Goal: Information Seeking & Learning: Learn about a topic

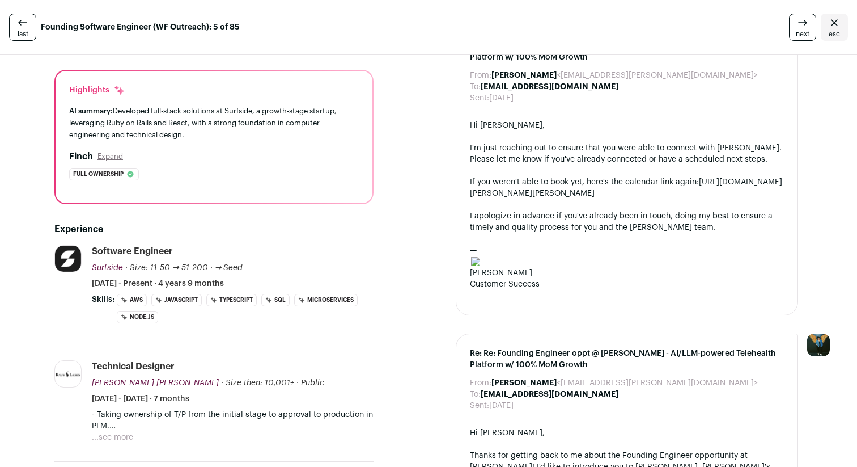
scroll to position [109, 0]
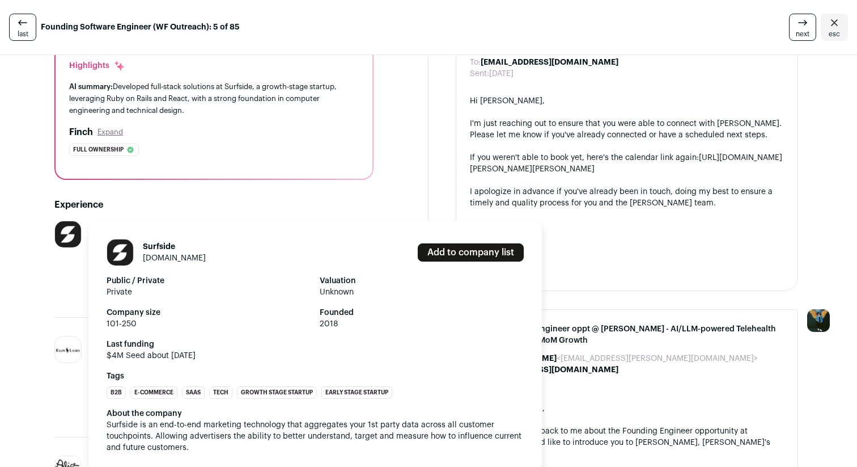
click at [164, 257] on link "surfside.io" at bounding box center [174, 258] width 63 height 8
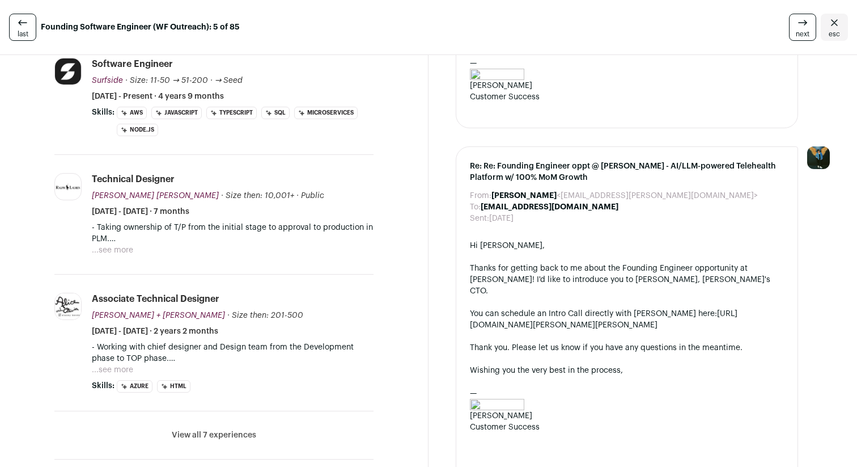
scroll to position [0, 0]
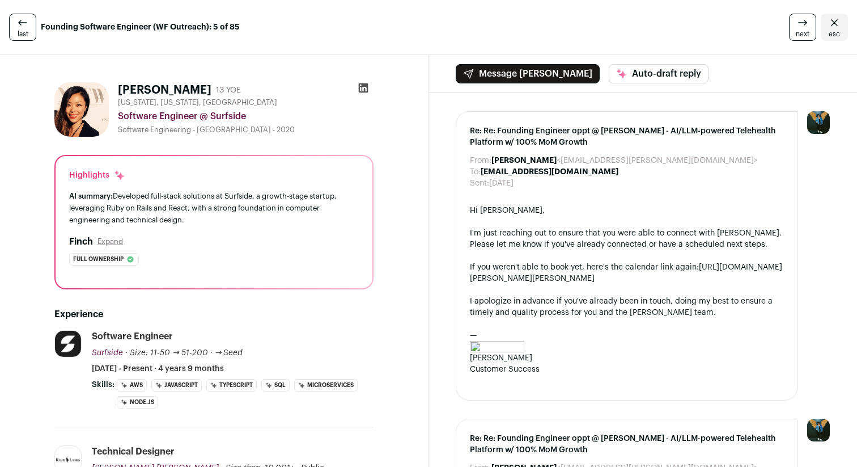
click at [367, 87] on icon at bounding box center [364, 88] width 10 height 10
drag, startPoint x: 172, startPoint y: 180, endPoint x: 242, endPoint y: 217, distance: 78.9
click at [242, 217] on div "Highlights AI summary: Developed full-stack solutions at Surfside, a growth-sta…" at bounding box center [214, 222] width 317 height 132
click at [244, 218] on div "AI summary: Developed full-stack solutions at Surfside, a growth-stage startup,…" at bounding box center [214, 208] width 290 height 36
drag, startPoint x: 244, startPoint y: 228, endPoint x: 187, endPoint y: 188, distance: 70.3
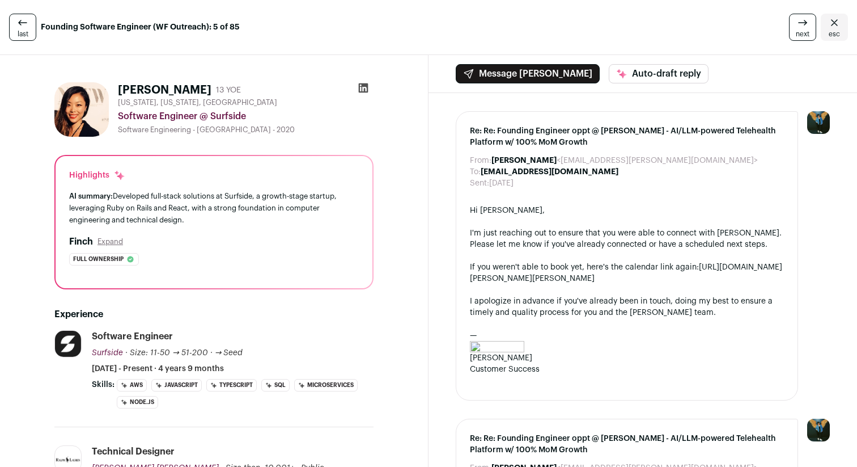
click at [187, 188] on div "Highlights AI summary: Developed full-stack solutions at Surfside, a growth-sta…" at bounding box center [214, 222] width 317 height 132
drag, startPoint x: 187, startPoint y: 184, endPoint x: 270, endPoint y: 239, distance: 100.0
click at [270, 239] on div "Highlights AI summary: Developed full-stack solutions at Surfside, a growth-sta…" at bounding box center [214, 222] width 317 height 132
click at [270, 239] on div "Finch Expand" at bounding box center [214, 242] width 290 height 14
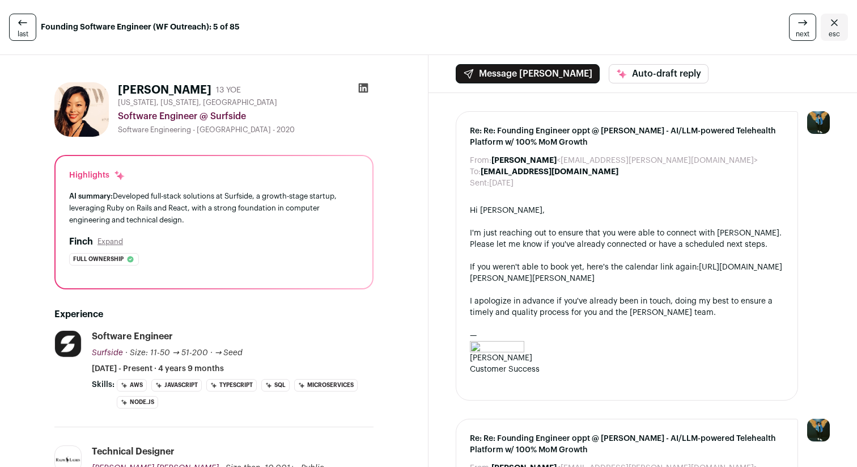
drag, startPoint x: 270, startPoint y: 228, endPoint x: 207, endPoint y: 161, distance: 91.8
click at [207, 162] on div "Highlights AI summary: Developed full-stack solutions at Surfside, a growth-sta…" at bounding box center [214, 222] width 317 height 132
click at [205, 170] on div "Highlights" at bounding box center [214, 175] width 290 height 11
drag, startPoint x: 164, startPoint y: 175, endPoint x: 251, endPoint y: 230, distance: 102.2
click at [251, 230] on div "Highlights AI summary: Developed full-stack solutions at Surfside, a growth-sta…" at bounding box center [214, 222] width 317 height 132
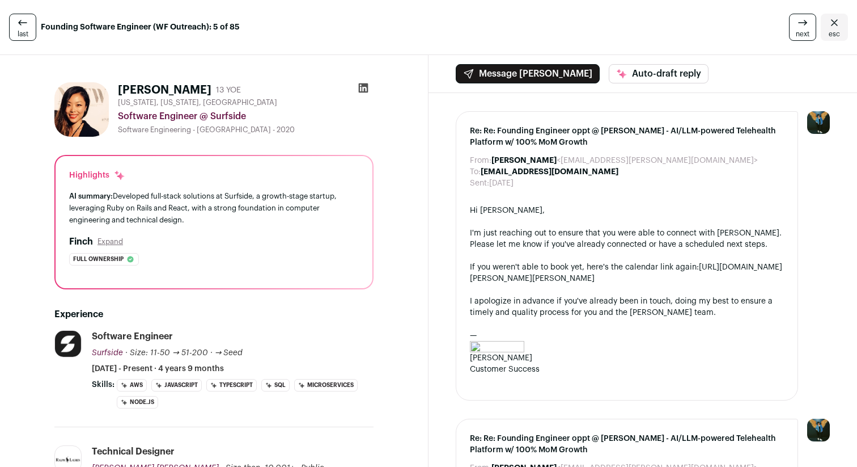
click at [251, 230] on div "Highlights AI summary: Developed full-stack solutions at Surfside, a growth-sta…" at bounding box center [214, 222] width 317 height 132
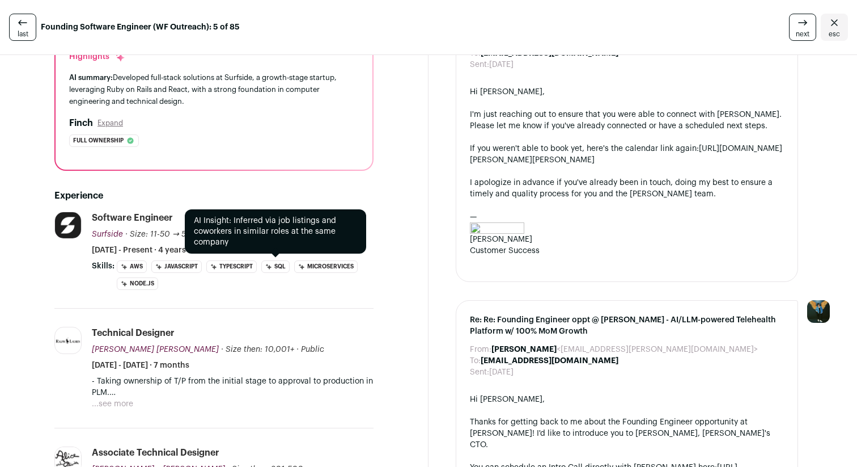
scroll to position [122, 0]
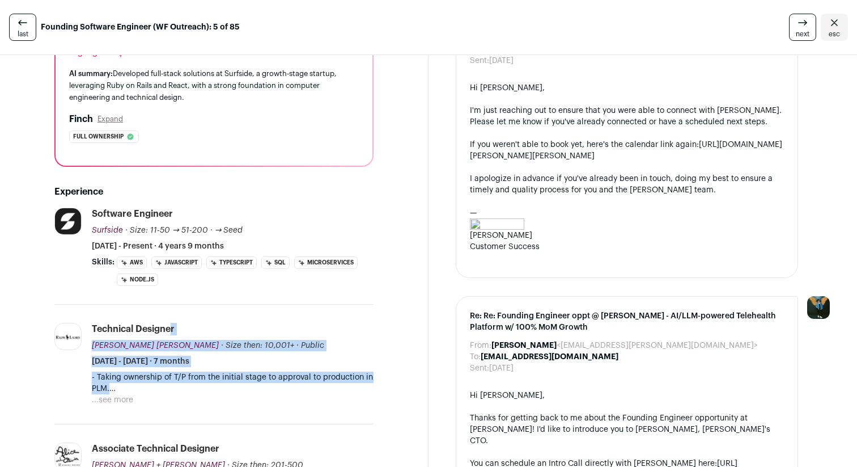
drag, startPoint x: 88, startPoint y: 329, endPoint x: 257, endPoint y: 413, distance: 187.9
click at [257, 413] on li "Ralph Lauren ralphlauren.com Add to company list Public / Private Public Compan…" at bounding box center [213, 364] width 319 height 120
drag, startPoint x: 269, startPoint y: 409, endPoint x: 95, endPoint y: 314, distance: 197.9
click at [95, 314] on li "Ralph Lauren ralphlauren.com Add to company list Public / Private Public Compan…" at bounding box center [213, 364] width 319 height 120
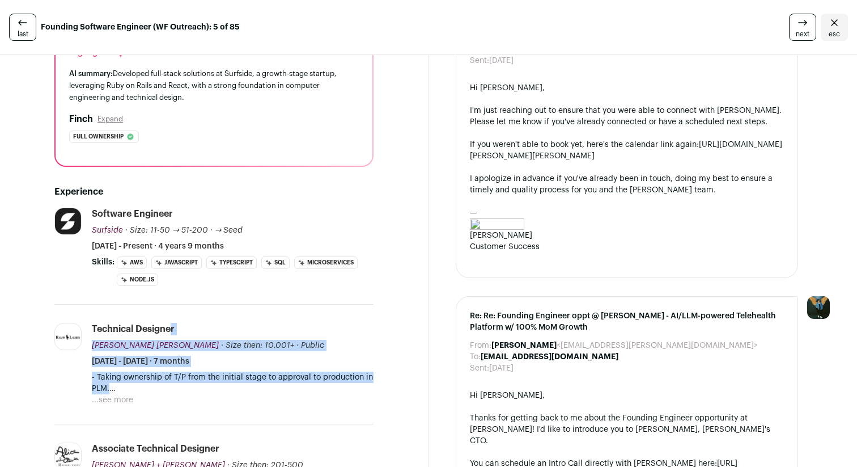
click at [95, 314] on li "Ralph Lauren ralphlauren.com Add to company list Public / Private Public Compan…" at bounding box center [213, 364] width 319 height 120
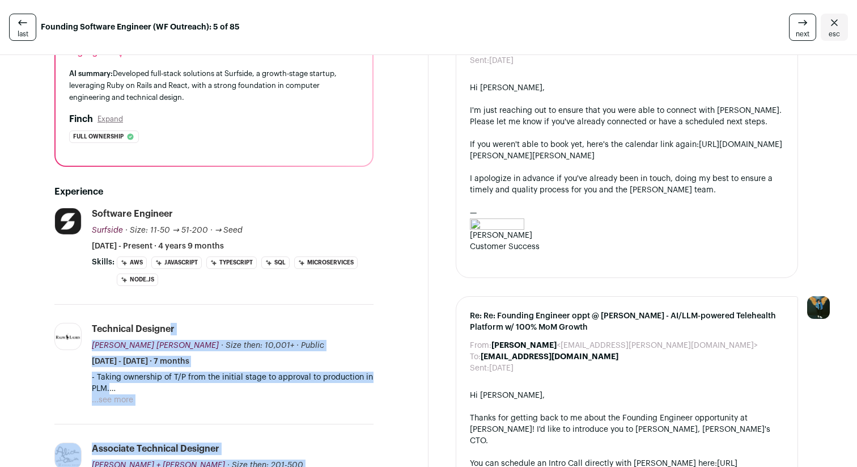
drag, startPoint x: 95, startPoint y: 312, endPoint x: 307, endPoint y: 427, distance: 240.7
click at [307, 427] on ul "Surfside surfside.io Add to company list Public / Private Private Valuation Unk…" at bounding box center [213, 407] width 319 height 401
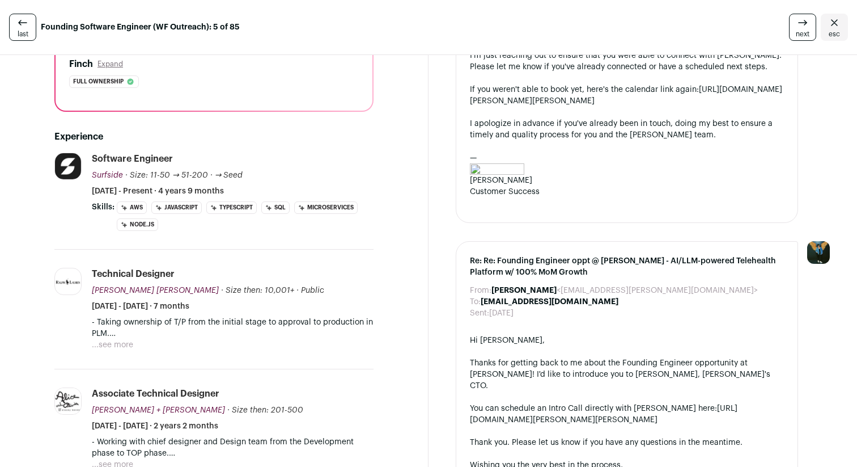
scroll to position [181, 0]
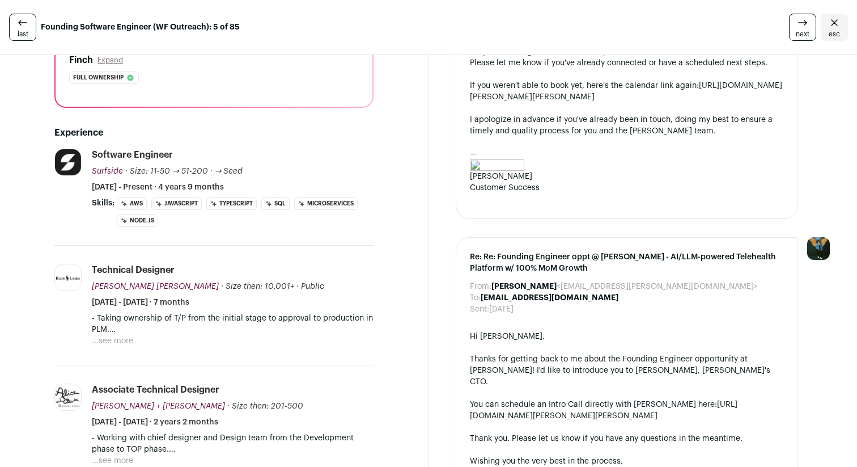
drag, startPoint x: 294, startPoint y: 350, endPoint x: 163, endPoint y: 228, distance: 179.3
click at [163, 228] on ul "Surfside surfside.io Add to company list Public / Private Private Valuation Unk…" at bounding box center [213, 349] width 319 height 401
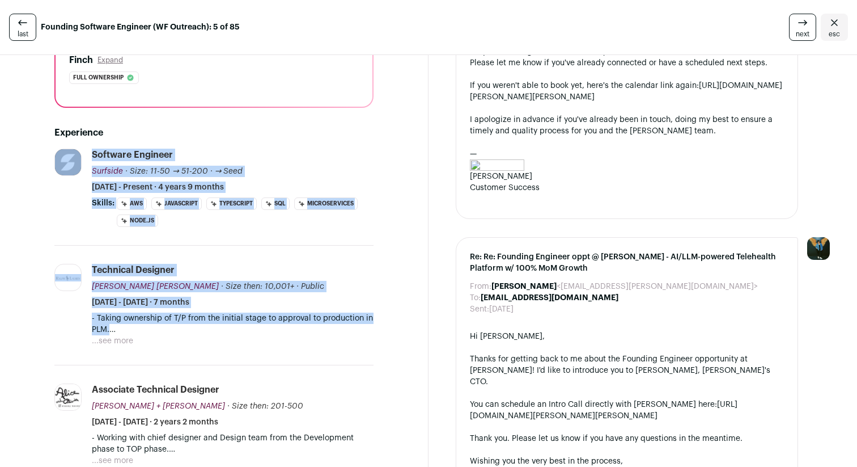
drag, startPoint x: 29, startPoint y: 235, endPoint x: 312, endPoint y: 359, distance: 308.4
click at [312, 359] on div "Elsa Chen 13 YOE New York, New York, United States Software Engineer @ Surfside…" at bounding box center [214, 418] width 374 height 1052
click at [312, 359] on li "Ralph Lauren ralphlauren.com Add to company list Public / Private Public Compan…" at bounding box center [213, 305] width 319 height 120
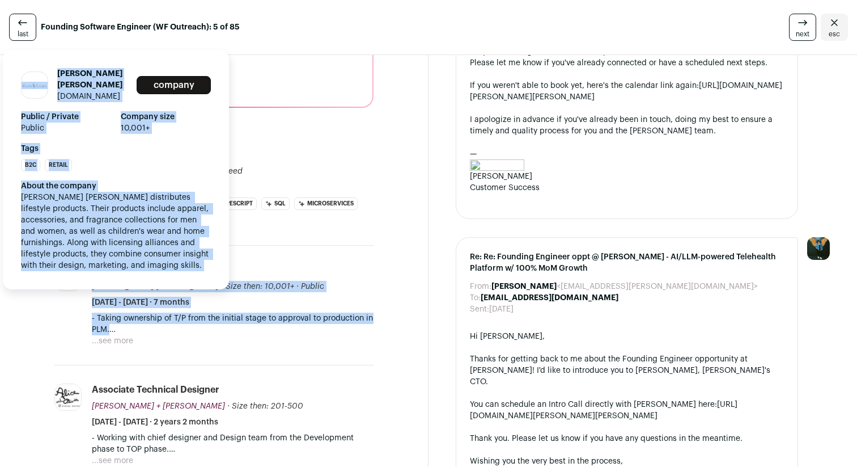
drag, startPoint x: 326, startPoint y: 357, endPoint x: 26, endPoint y: 310, distance: 303.7
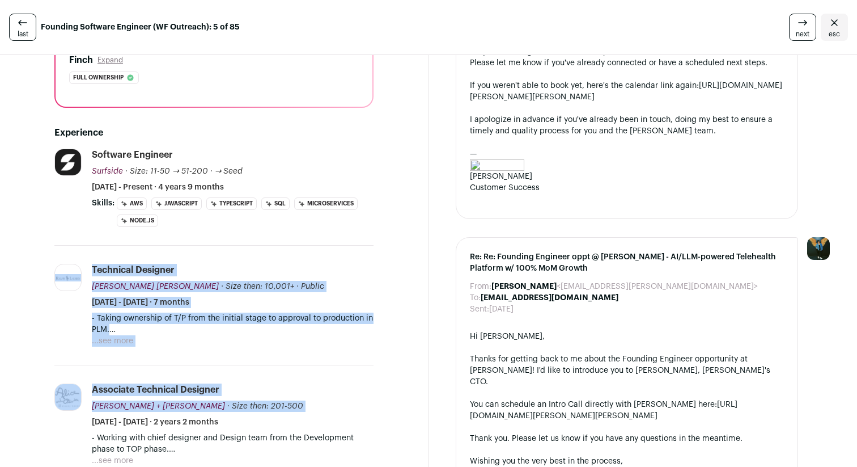
drag, startPoint x: 34, startPoint y: 248, endPoint x: 317, endPoint y: 369, distance: 307.8
click at [317, 369] on div "Elsa Chen 13 YOE New York, New York, United States Software Engineer @ Surfside…" at bounding box center [214, 418] width 374 height 1052
click at [317, 369] on li "alice + olivia aliceandolivia.com Add to company list Public / Private Private …" at bounding box center [213, 433] width 319 height 137
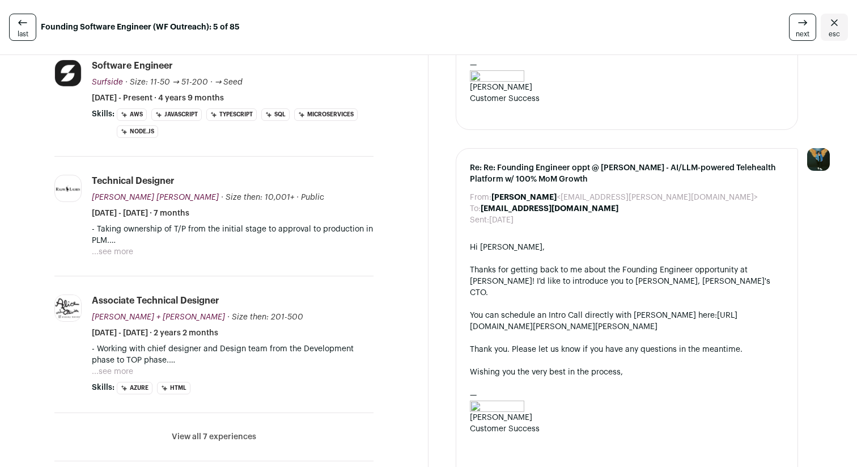
scroll to position [273, 0]
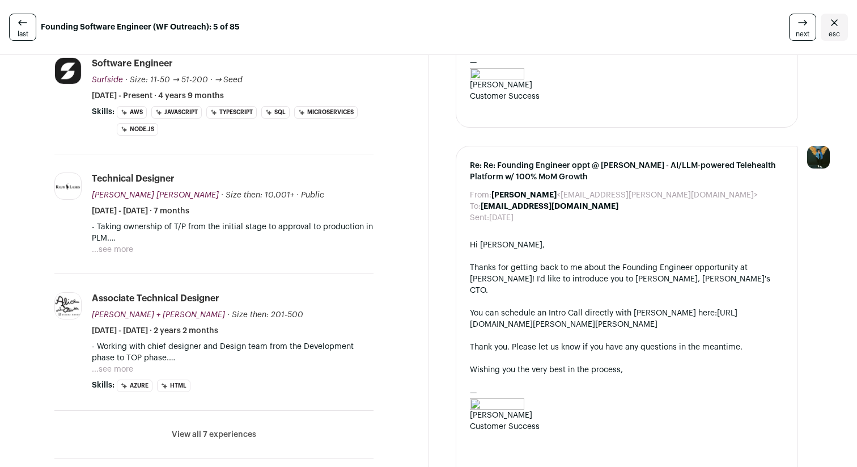
drag, startPoint x: 265, startPoint y: 395, endPoint x: 29, endPoint y: 194, distance: 309.3
click at [29, 194] on div "Elsa Chen 13 YOE New York, New York, United States Software Engineer @ Surfside…" at bounding box center [214, 326] width 374 height 1052
drag, startPoint x: 29, startPoint y: 194, endPoint x: 29, endPoint y: 172, distance: 22.7
click at [29, 194] on div "Elsa Chen 13 YOE New York, New York, United States Software Engineer @ Surfside…" at bounding box center [214, 326] width 374 height 1052
drag, startPoint x: 29, startPoint y: 160, endPoint x: 406, endPoint y: 396, distance: 444.9
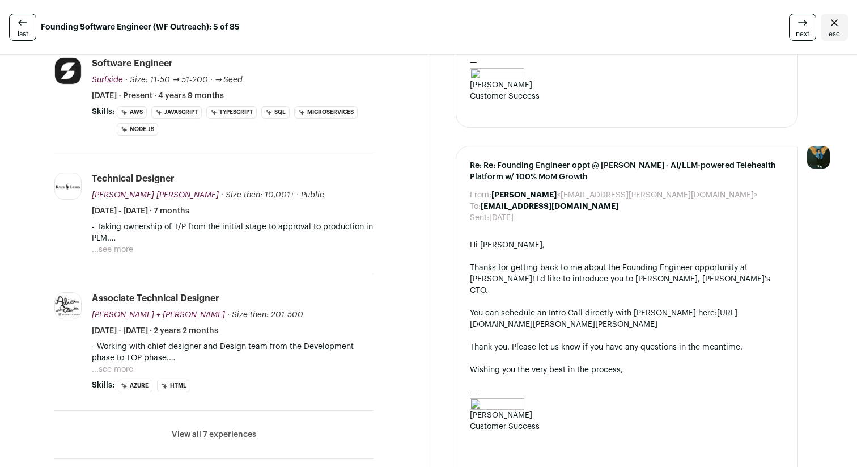
click at [205, 436] on button "View all 7 experiences" at bounding box center [214, 434] width 84 height 11
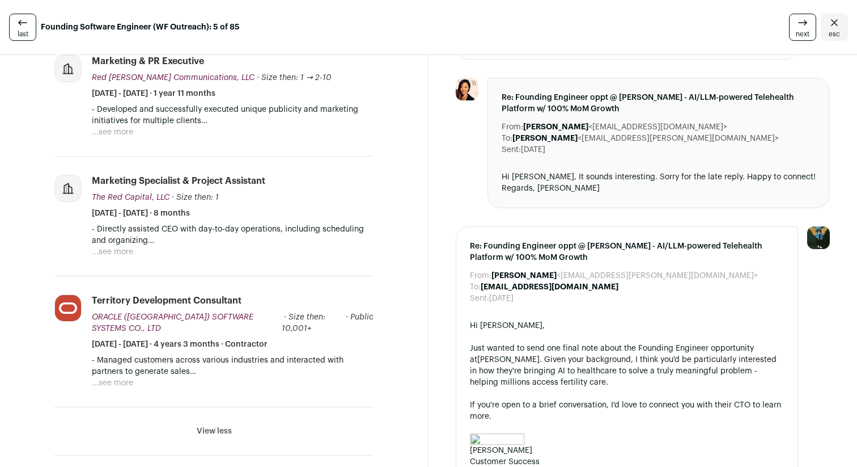
scroll to position [772, 0]
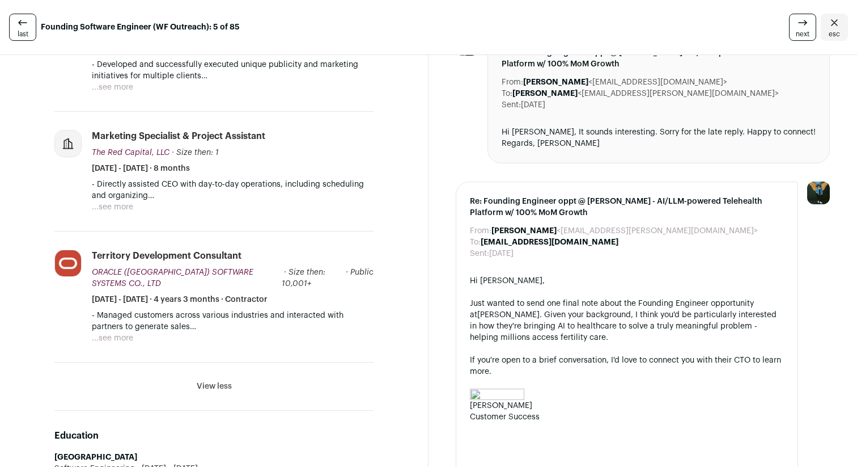
click at [222, 380] on button "View less" at bounding box center [214, 385] width 35 height 11
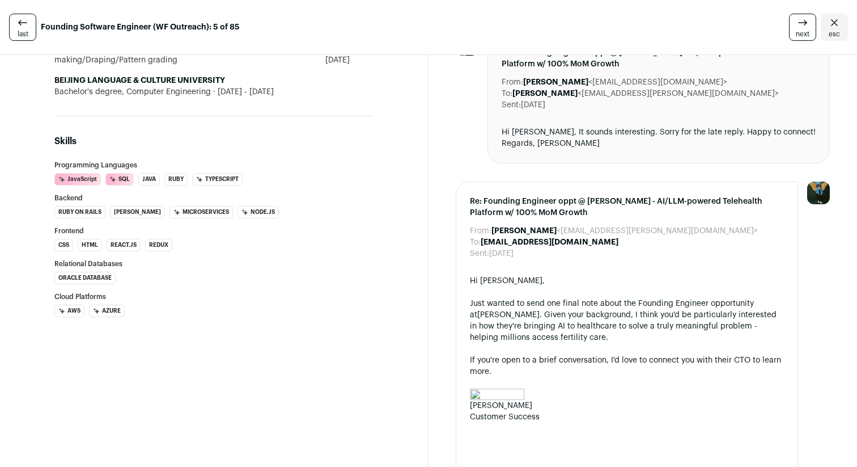
scroll to position [332, 0]
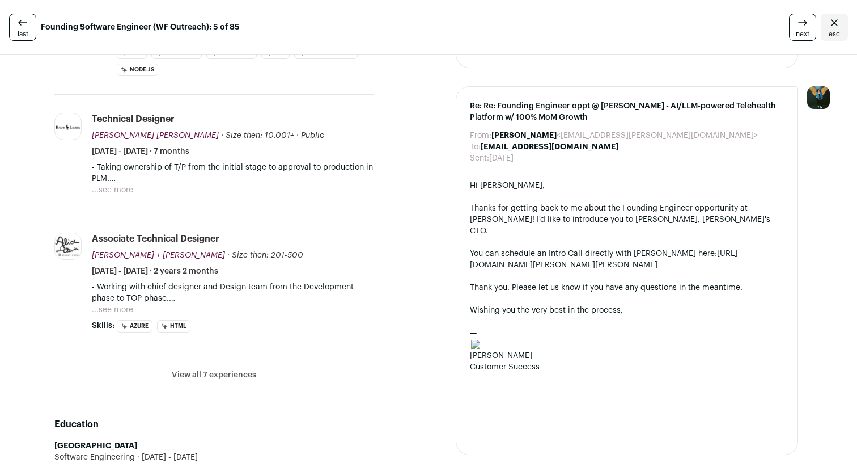
click at [222, 379] on button "View all 7 experiences" at bounding box center [214, 374] width 84 height 11
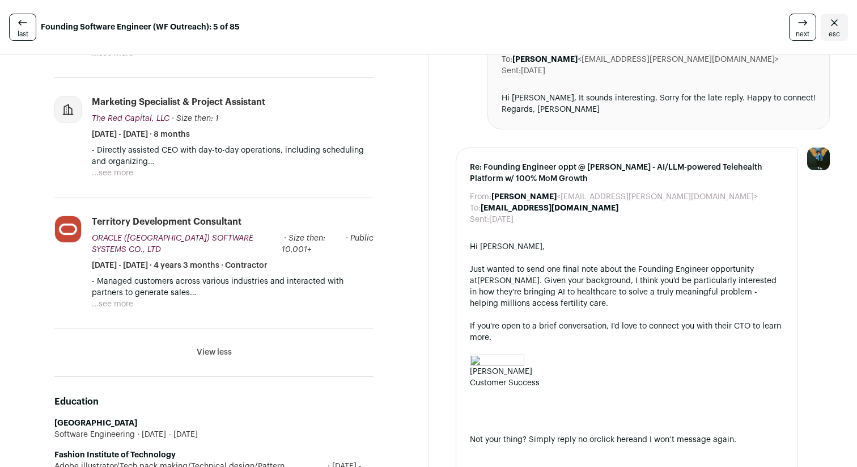
scroll to position [810, 0]
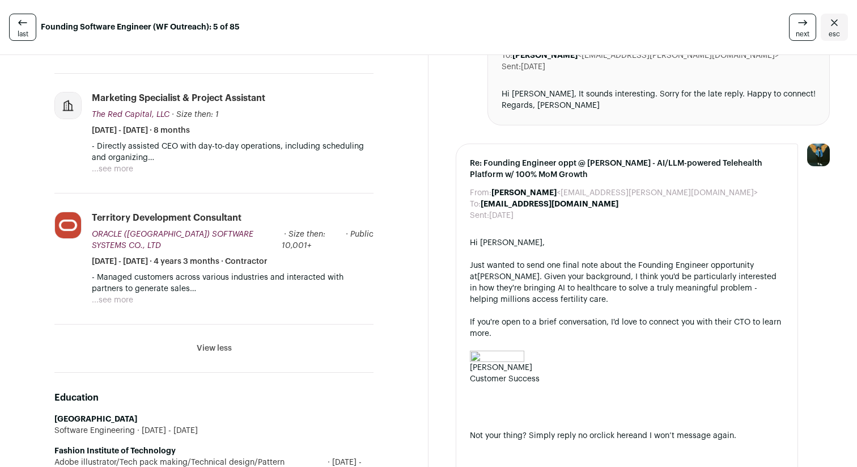
click at [124, 294] on button "...see more" at bounding box center [112, 299] width 41 height 11
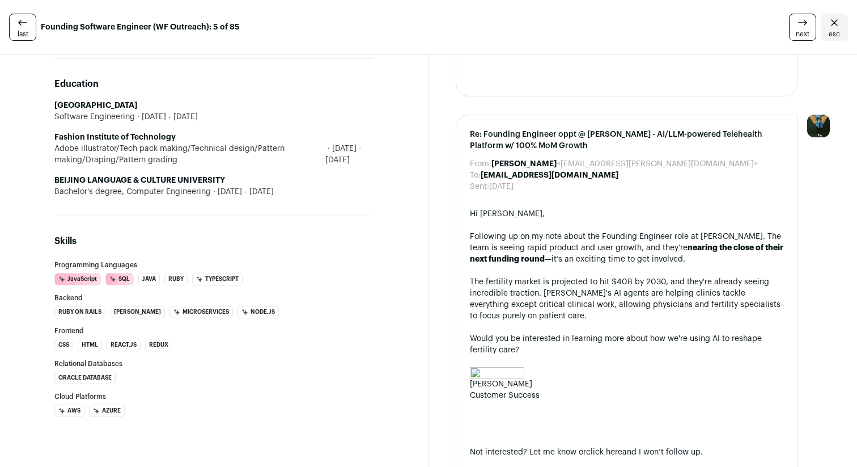
scroll to position [1191, 0]
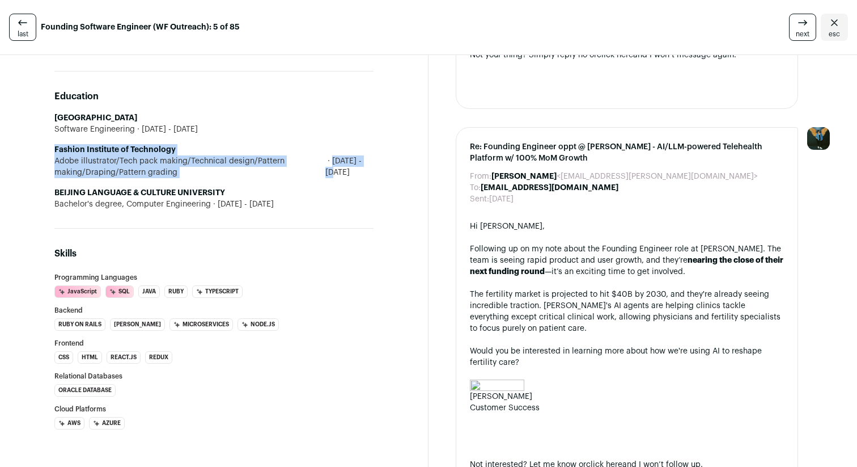
drag, startPoint x: 367, startPoint y: 162, endPoint x: 36, endPoint y: 133, distance: 332.4
drag, startPoint x: 36, startPoint y: 133, endPoint x: 359, endPoint y: 163, distance: 324.6
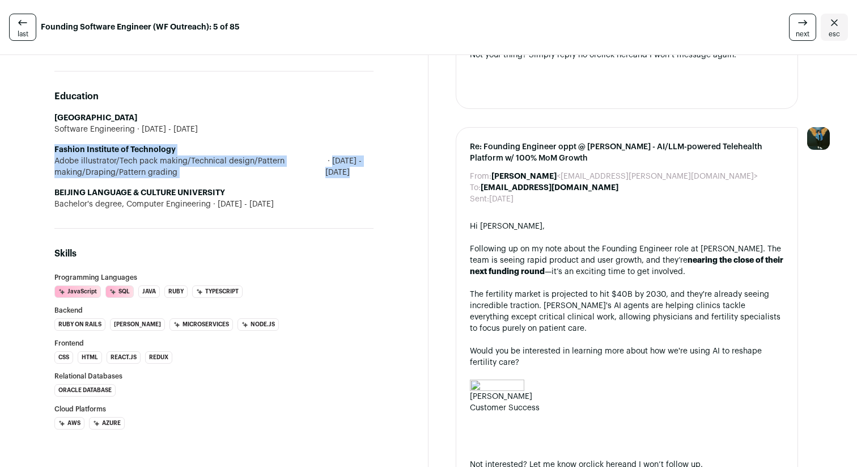
click at [359, 163] on span "2013 - 2015" at bounding box center [349, 166] width 48 height 23
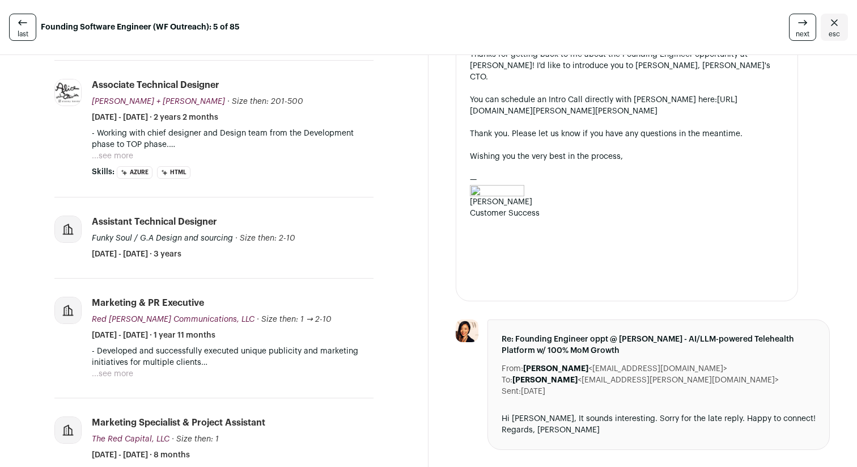
scroll to position [456, 0]
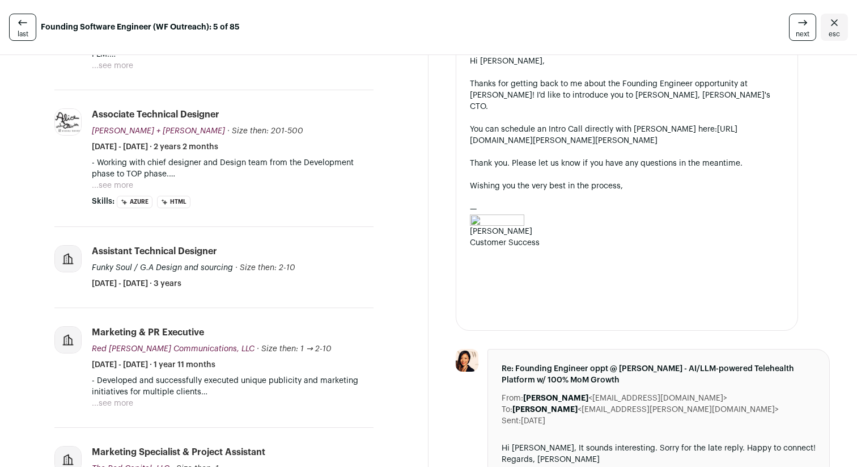
click at [116, 181] on button "...see more" at bounding box center [112, 185] width 41 height 11
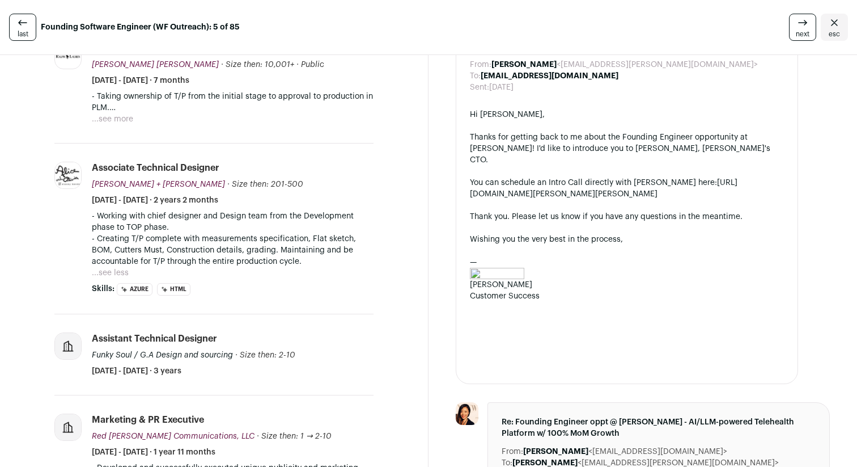
scroll to position [353, 0]
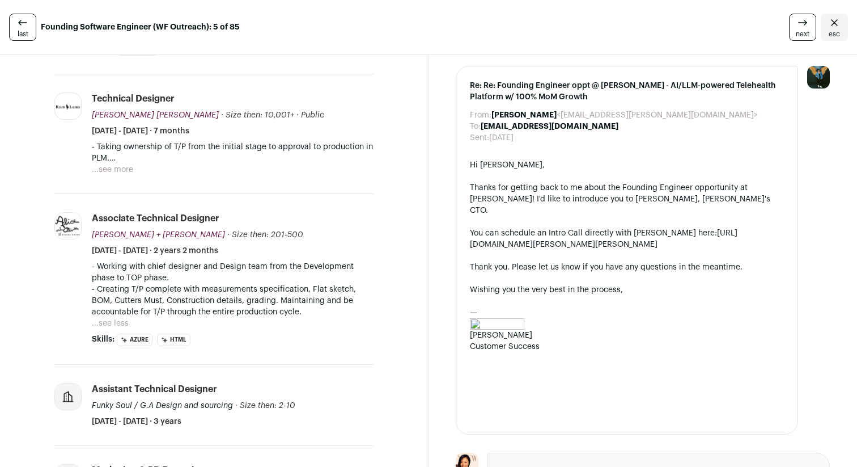
click at [107, 170] on button "...see more" at bounding box center [112, 169] width 41 height 11
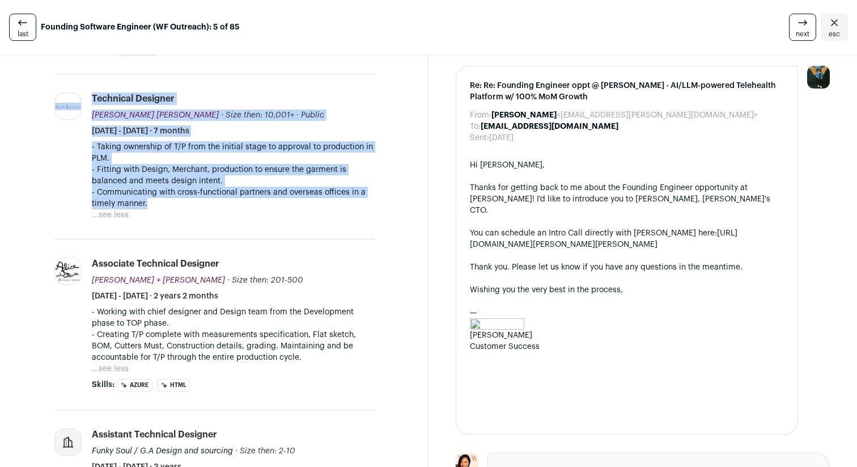
drag, startPoint x: 308, startPoint y: 204, endPoint x: 85, endPoint y: 143, distance: 231.3
click at [85, 143] on li "Ralph Lauren ralphlauren.com Add to company list Public / Private Public Compan…" at bounding box center [213, 156] width 319 height 165
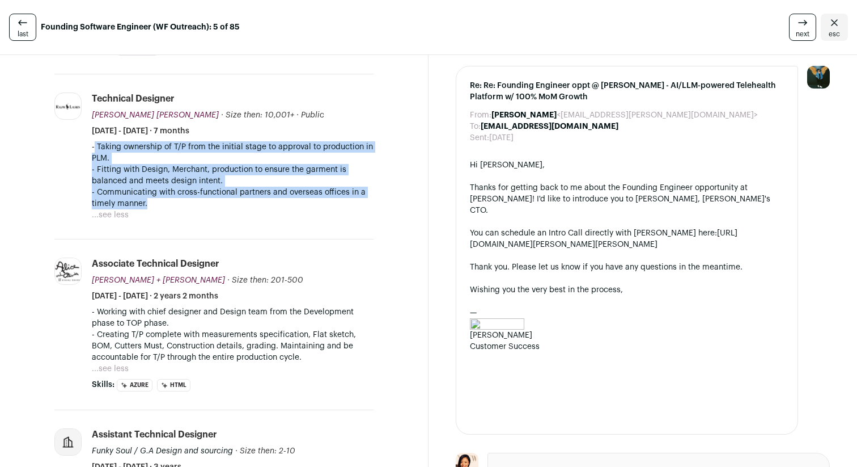
drag, startPoint x: 87, startPoint y: 145, endPoint x: 211, endPoint y: 206, distance: 137.7
click at [211, 206] on li "Ralph Lauren ralphlauren.com Add to company list Public / Private Public Compan…" at bounding box center [213, 156] width 319 height 165
click at [211, 206] on p "- Communicating with cross-functional partners and overseas offices in a timely…" at bounding box center [233, 198] width 282 height 23
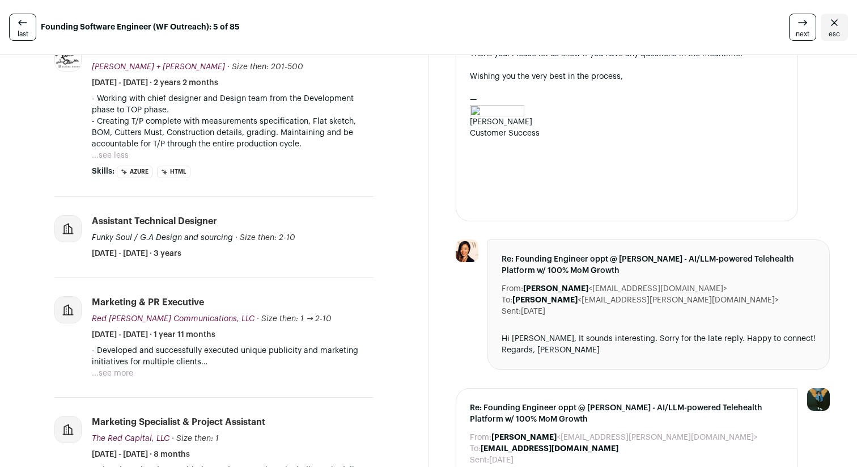
scroll to position [0, 0]
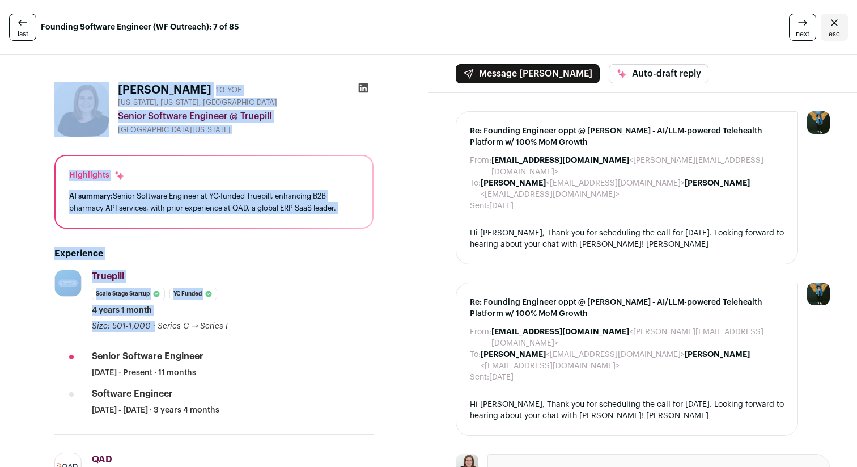
drag, startPoint x: 10, startPoint y: 62, endPoint x: 410, endPoint y: 285, distance: 458.1
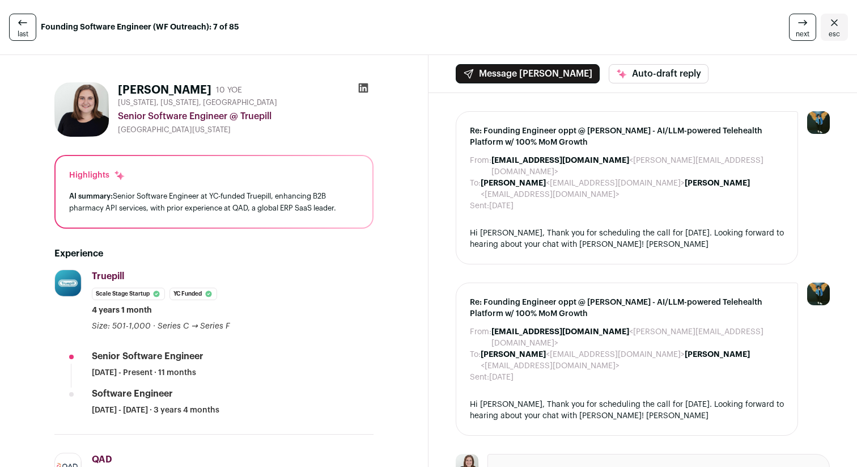
click at [362, 84] on icon at bounding box center [364, 88] width 10 height 10
